Goal: Information Seeking & Learning: Learn about a topic

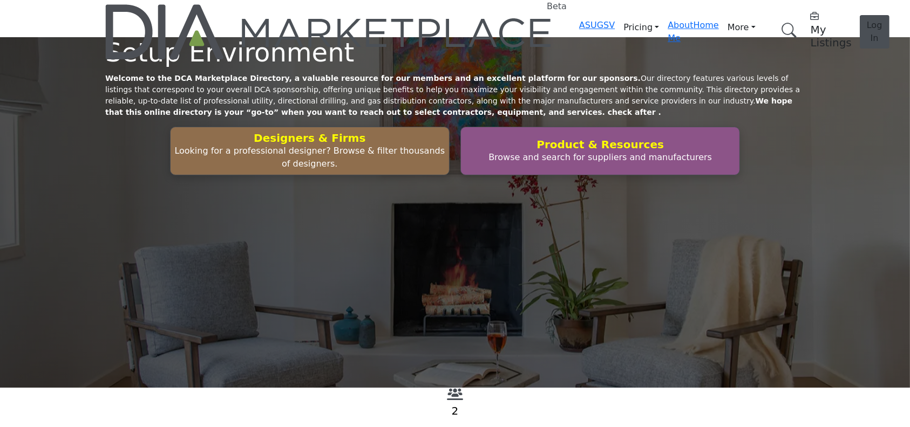
click at [0, 0] on link "Browse Categories" at bounding box center [0, 0] width 0 height 0
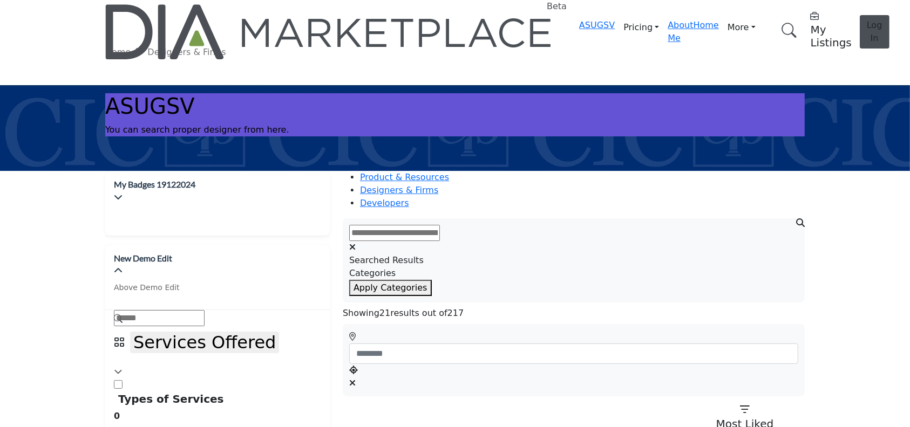
scroll to position [113, 0]
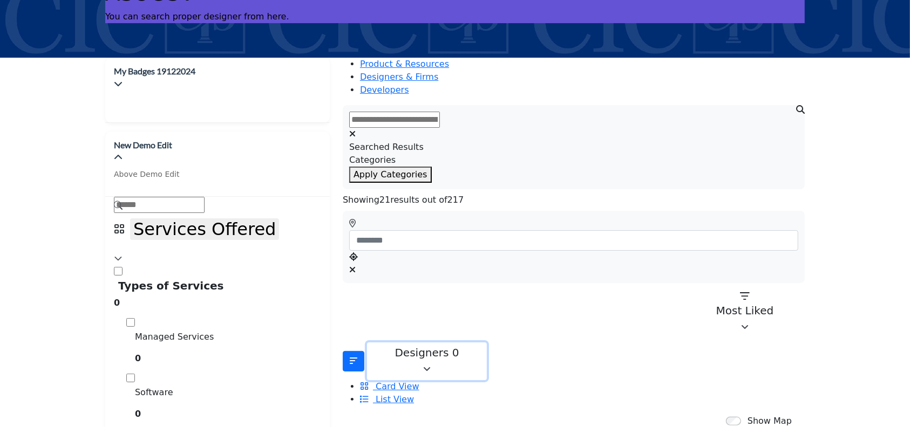
click at [431, 365] on icon "button" at bounding box center [427, 369] width 8 height 9
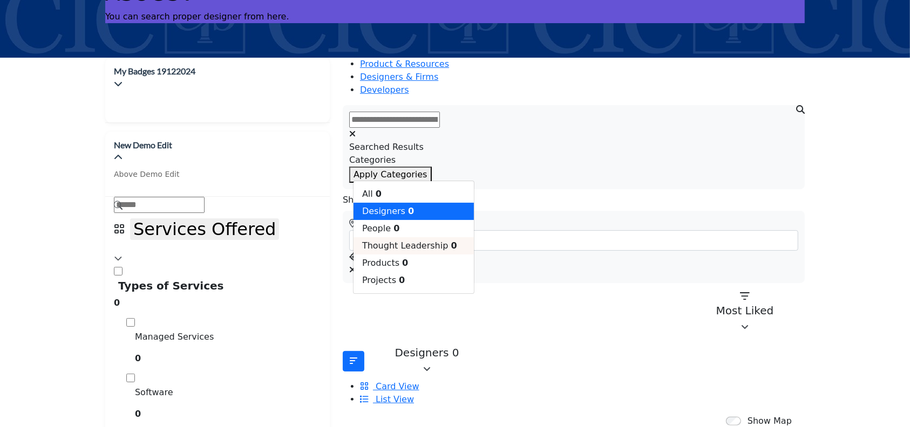
click at [402, 251] on span "Thought Leadership" at bounding box center [405, 246] width 86 height 10
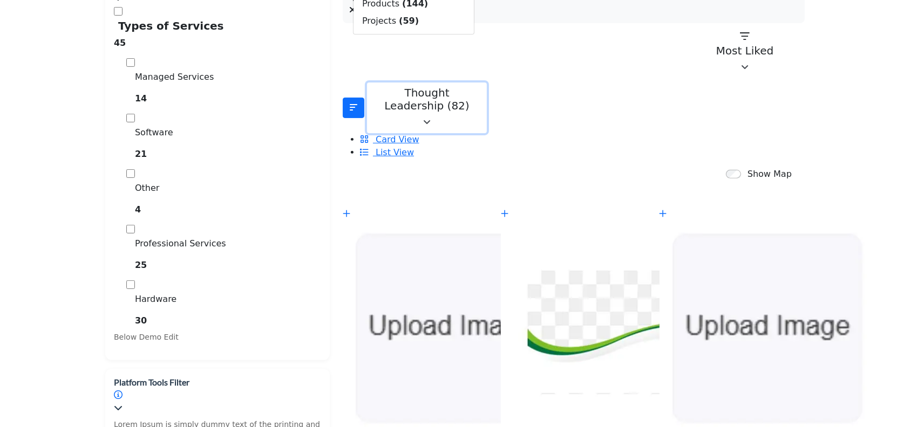
scroll to position [374, 0]
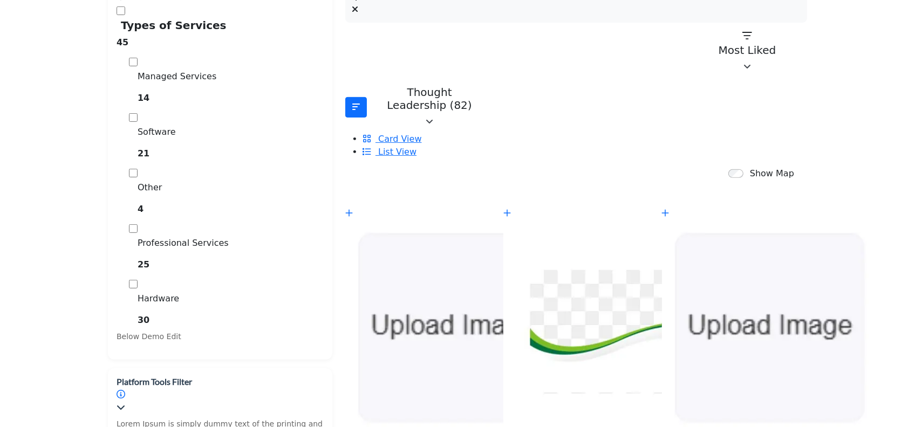
scroll to position [600, 0]
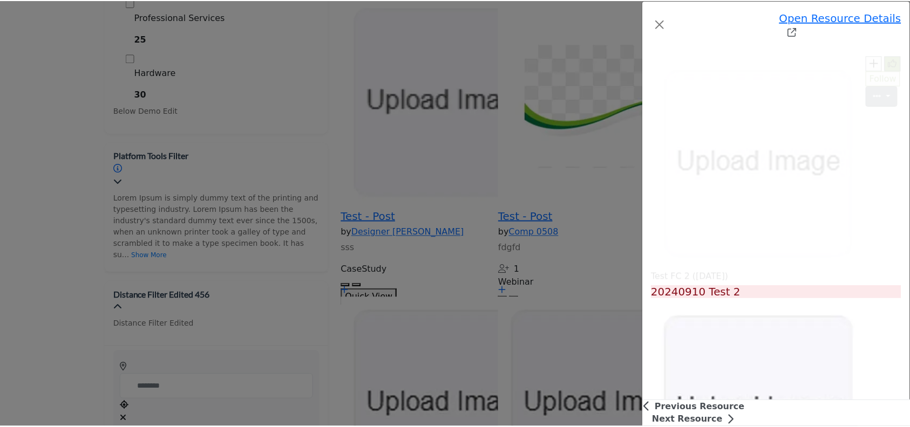
scroll to position [450, 0]
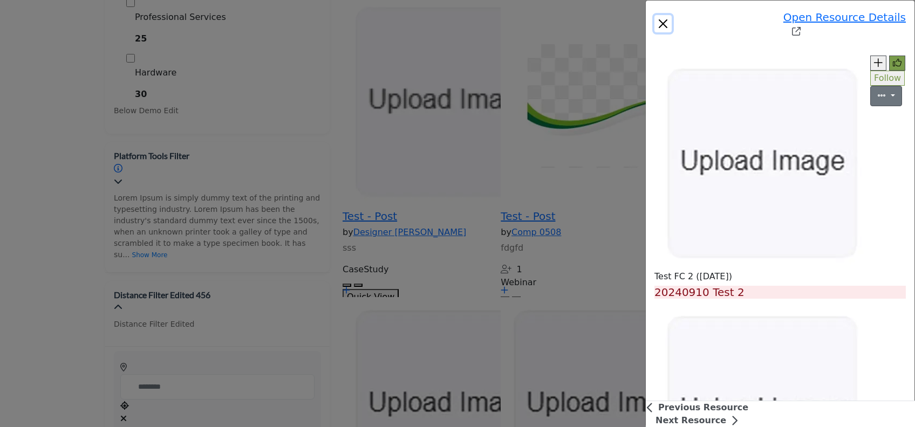
click at [655, 15] on button "Close" at bounding box center [663, 23] width 17 height 17
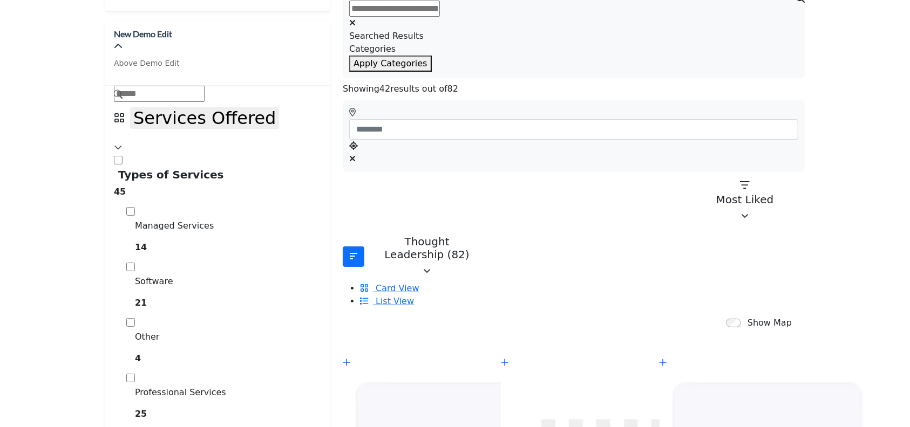
scroll to position [0, 0]
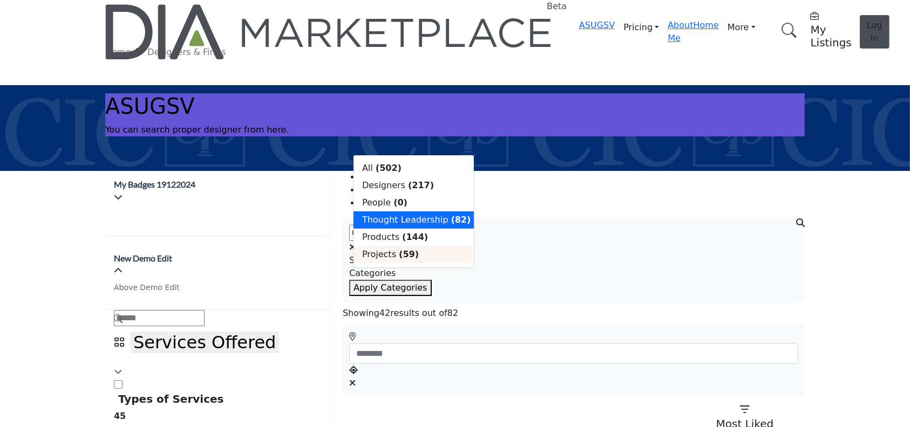
click at [409, 254] on div "Projects (59)" at bounding box center [414, 254] width 120 height 17
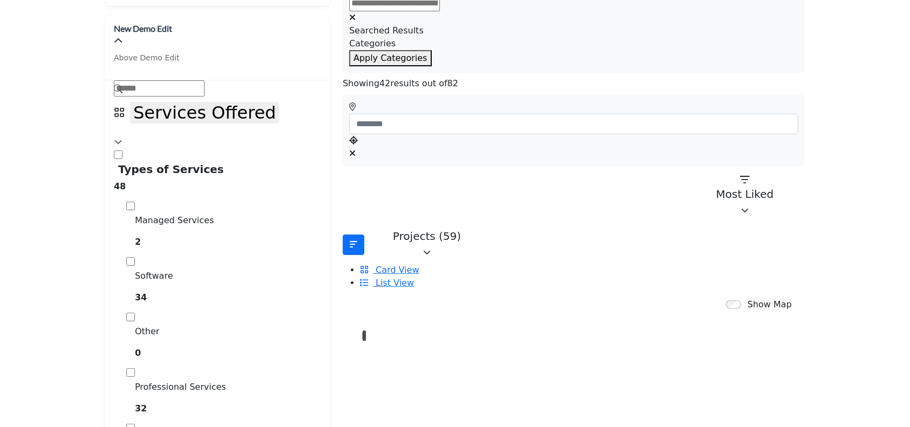
scroll to position [221, 0]
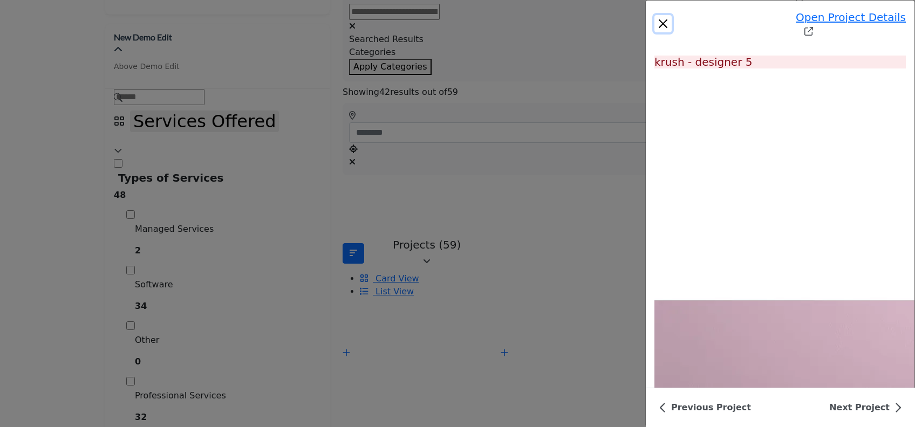
click at [655, 15] on button "Close" at bounding box center [663, 23] width 17 height 17
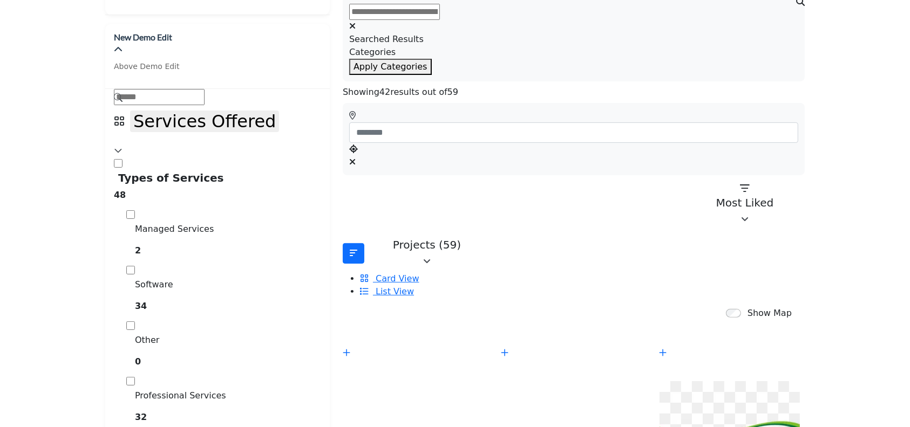
scroll to position [0, 0]
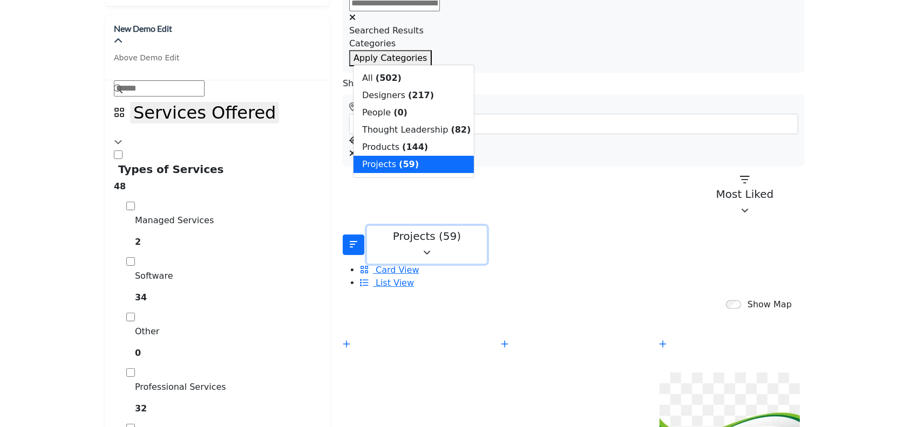
scroll to position [93, 0]
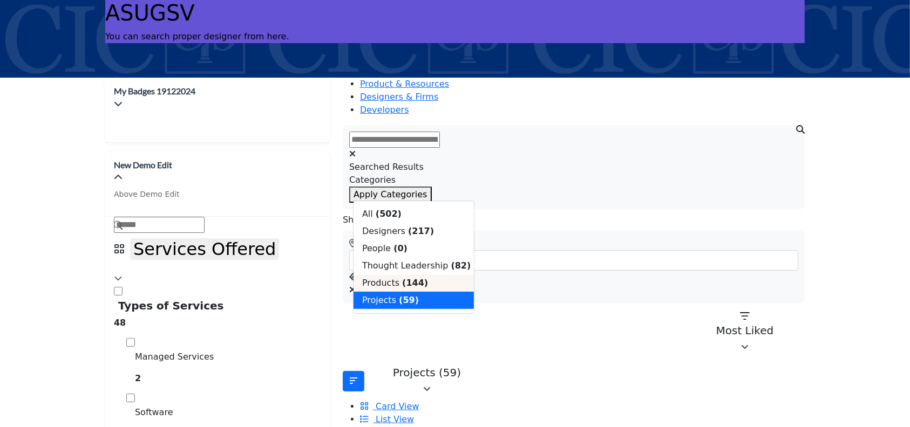
click at [393, 288] on span "Products" at bounding box center [380, 283] width 37 height 10
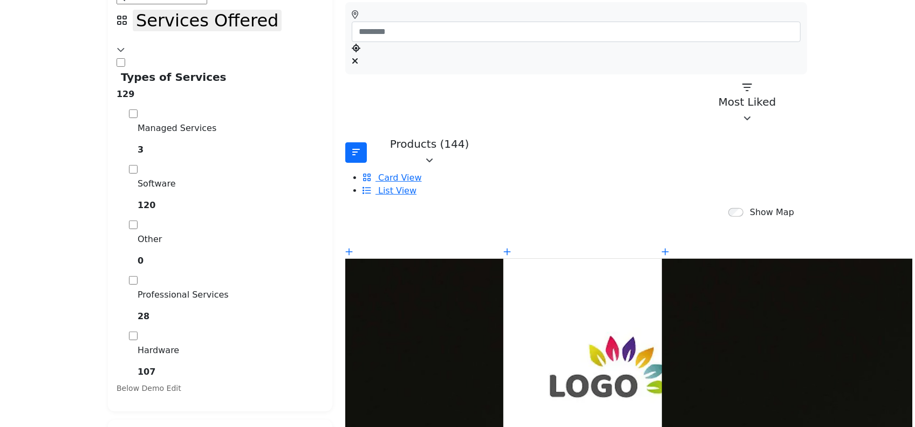
scroll to position [323, 0]
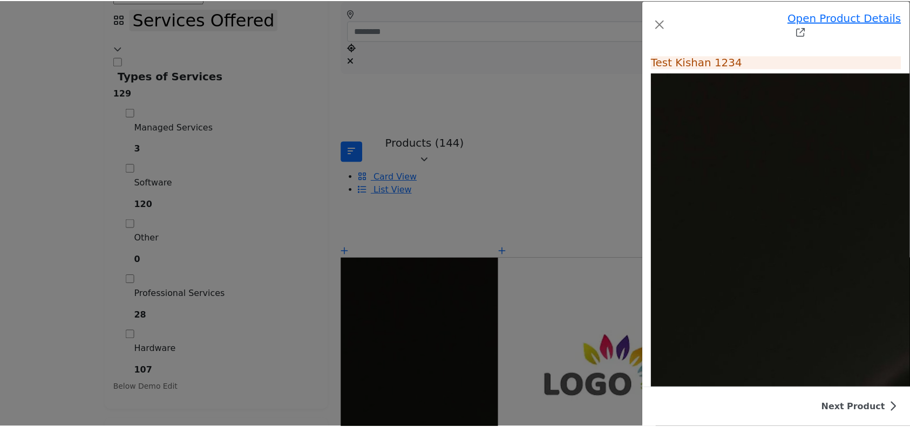
scroll to position [54, 0]
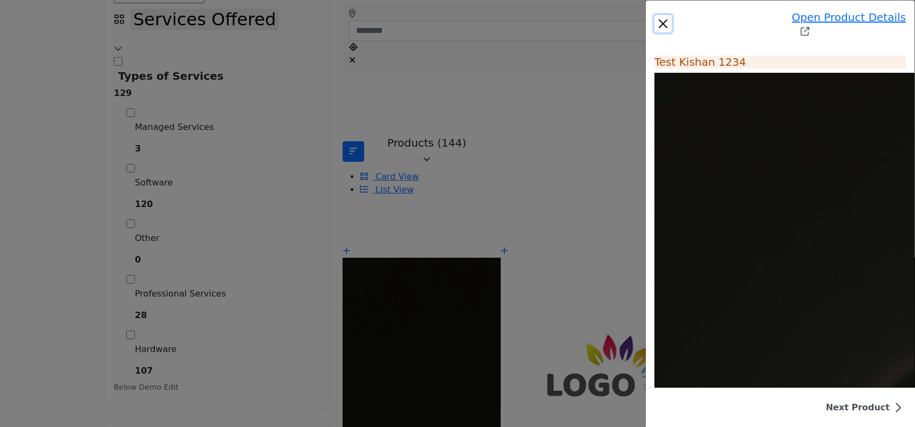
click at [655, 19] on button "Close" at bounding box center [663, 23] width 17 height 17
